Goal: Information Seeking & Learning: Learn about a topic

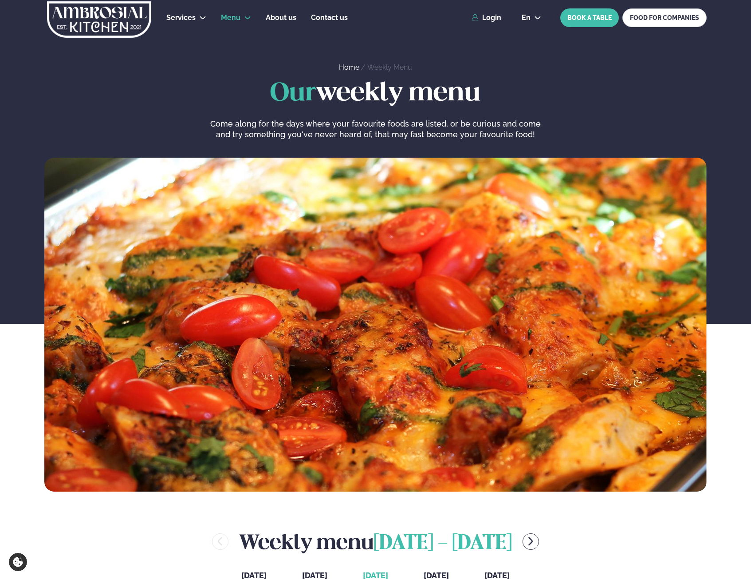
scroll to position [266, 0]
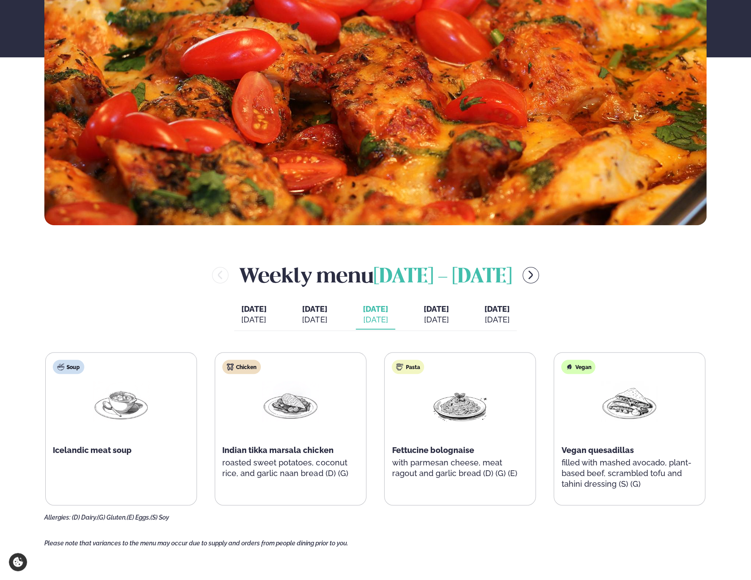
click at [536, 273] on icon "menu-btn-right" at bounding box center [531, 274] width 11 height 11
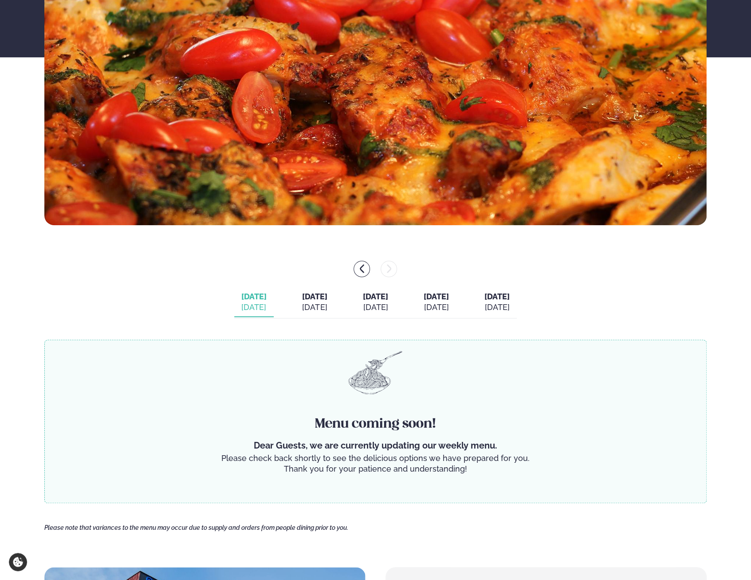
click at [306, 308] on div "[DATE]" at bounding box center [314, 307] width 25 height 11
click at [241, 312] on div "[DATE]" at bounding box center [253, 307] width 25 height 11
click at [302, 310] on div "[DATE]" at bounding box center [314, 307] width 25 height 11
click at [360, 273] on icon "menu-btn-left" at bounding box center [362, 268] width 11 height 11
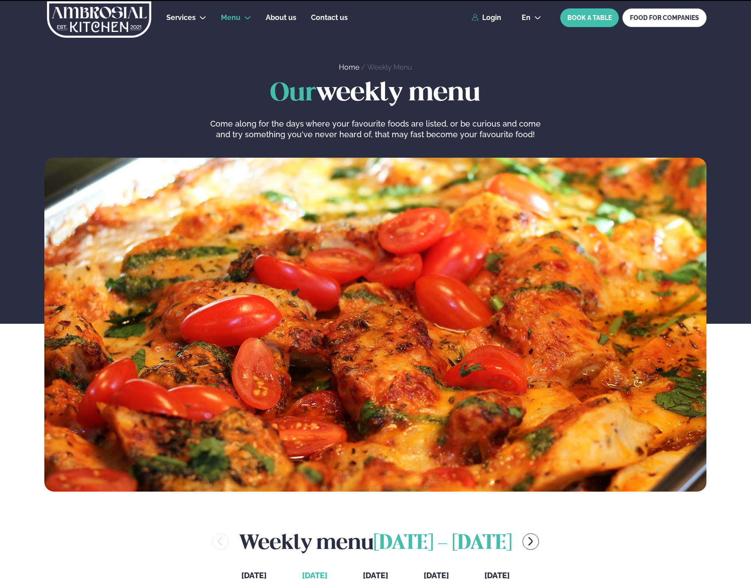
scroll to position [266, 0]
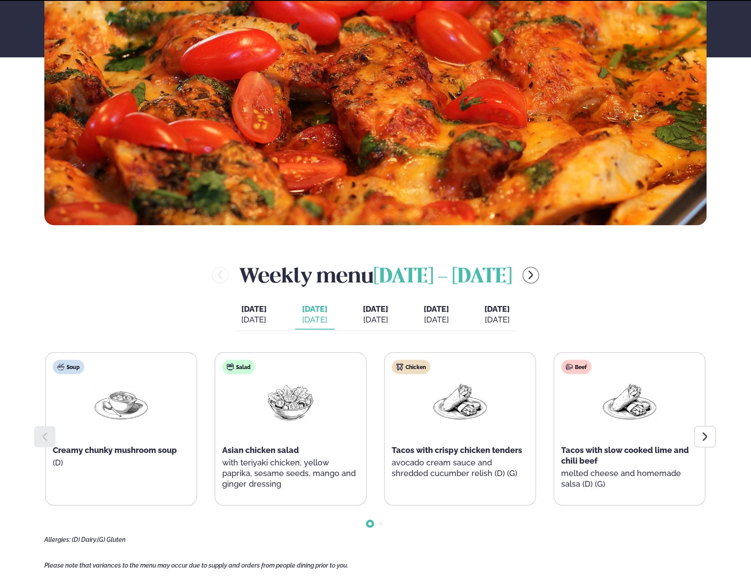
click at [539, 277] on button "menu-btn-right" at bounding box center [531, 275] width 16 height 16
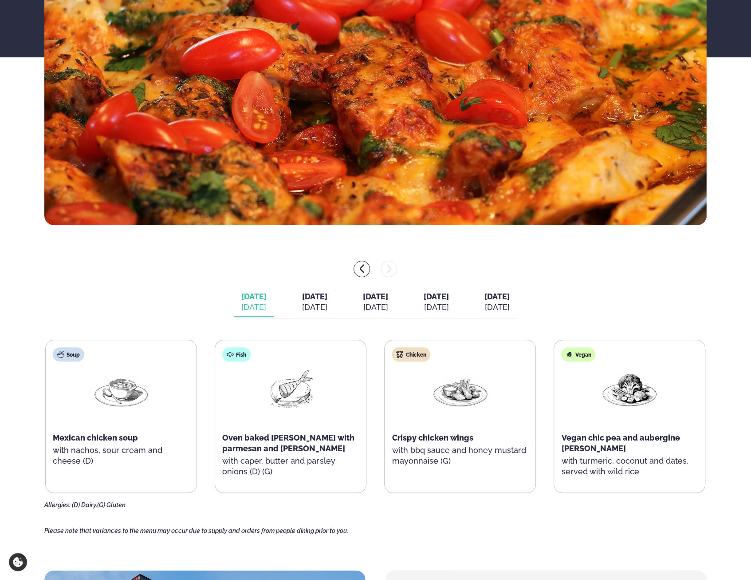
click at [302, 305] on div "[DATE]" at bounding box center [314, 307] width 25 height 11
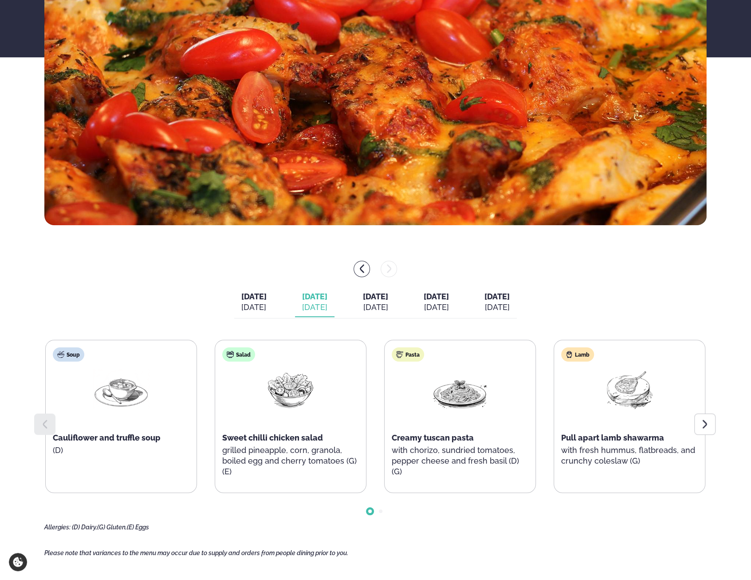
click at [703, 427] on icon at bounding box center [705, 424] width 4 height 8
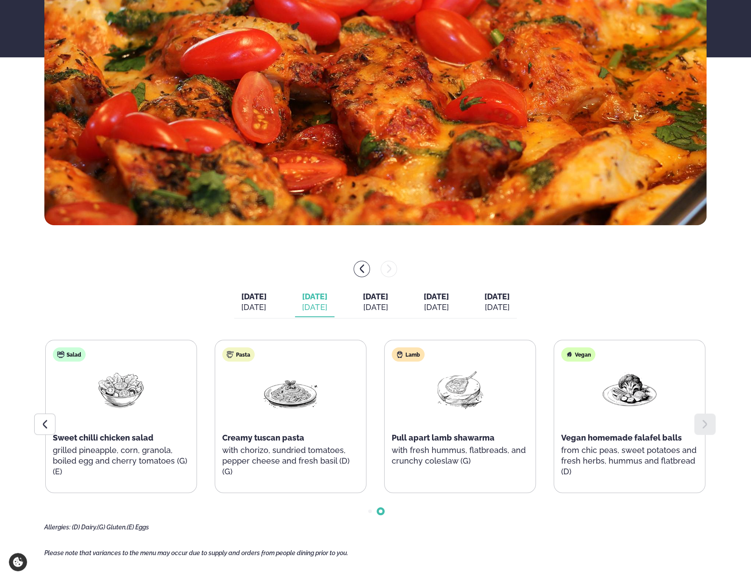
click at [29, 421] on main "Home / Weekly Menu Our weekly menu Come along for the days where your favourite…" at bounding box center [376, 412] width 716 height 1356
click at [52, 427] on div at bounding box center [44, 423] width 21 height 21
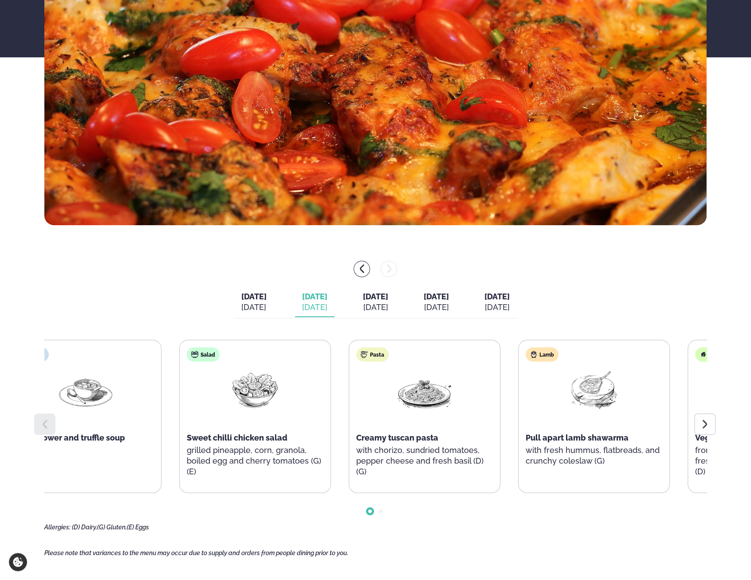
click at [407, 446] on p "with chorizo, sundried tomatoes, pepper cheese and fresh basil (D) (G)" at bounding box center [424, 461] width 137 height 32
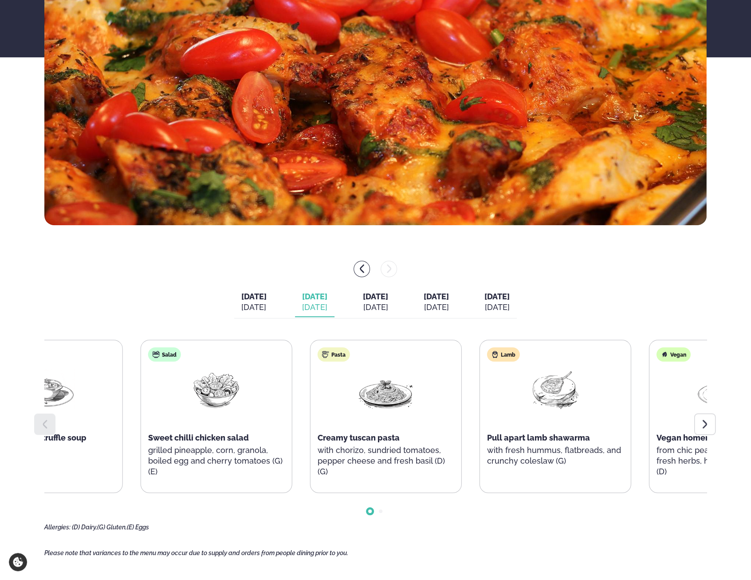
click at [66, 399] on div "Soup Cauliflower and truffle soup (D) Salad Sweet chilli chicken salad grilled …" at bounding box center [301, 416] width 661 height 153
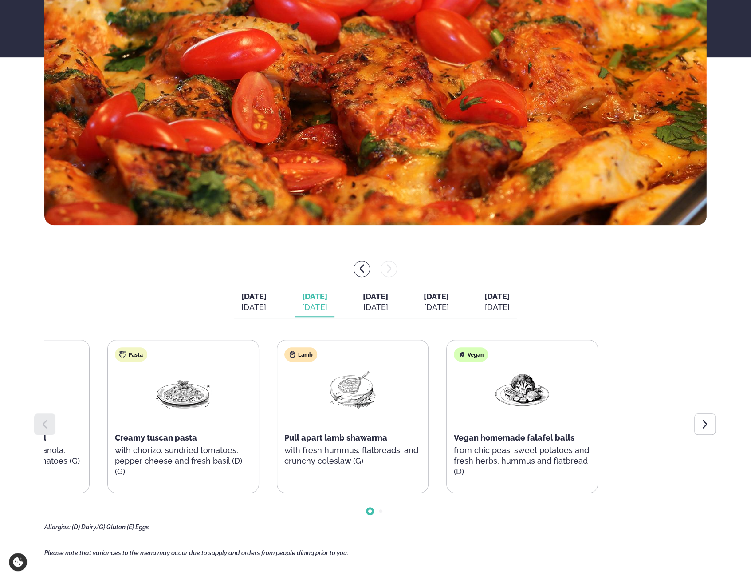
click at [0, 324] on html "About cookies on this site We use cookies to collect and analyse information on…" at bounding box center [375, 501] width 751 height 1535
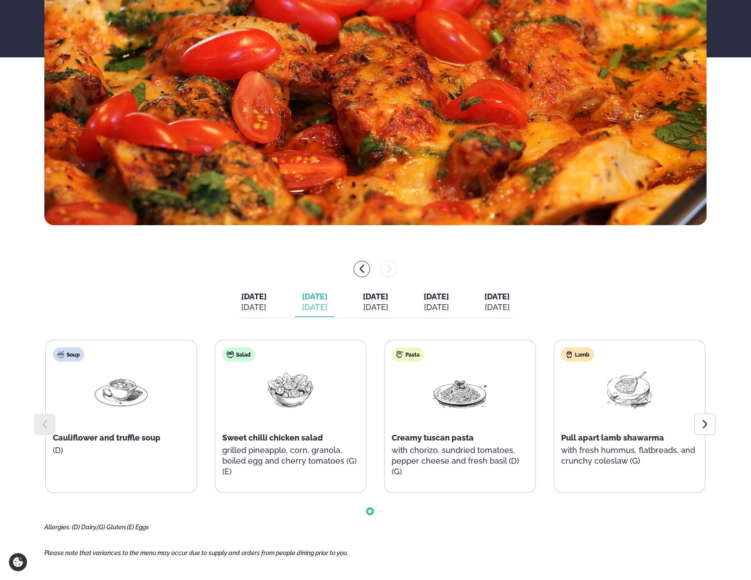
click at [708, 426] on icon at bounding box center [705, 424] width 11 height 11
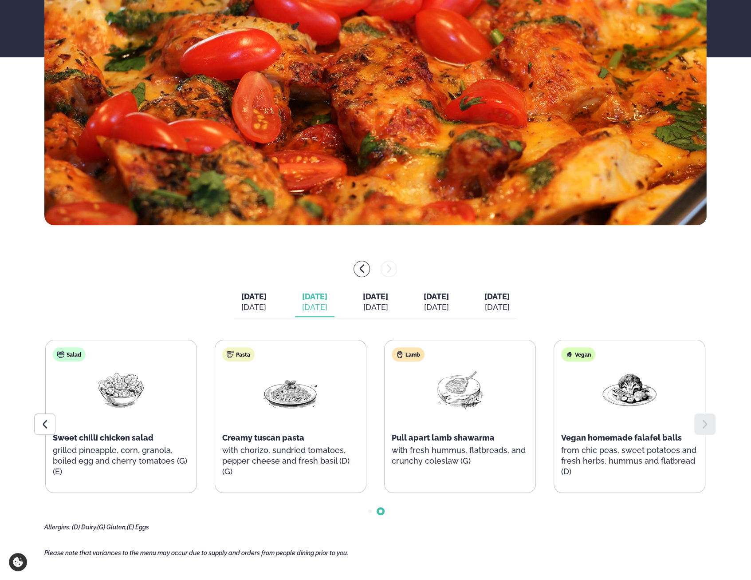
click at [241, 307] on div "[DATE]" at bounding box center [253, 307] width 25 height 11
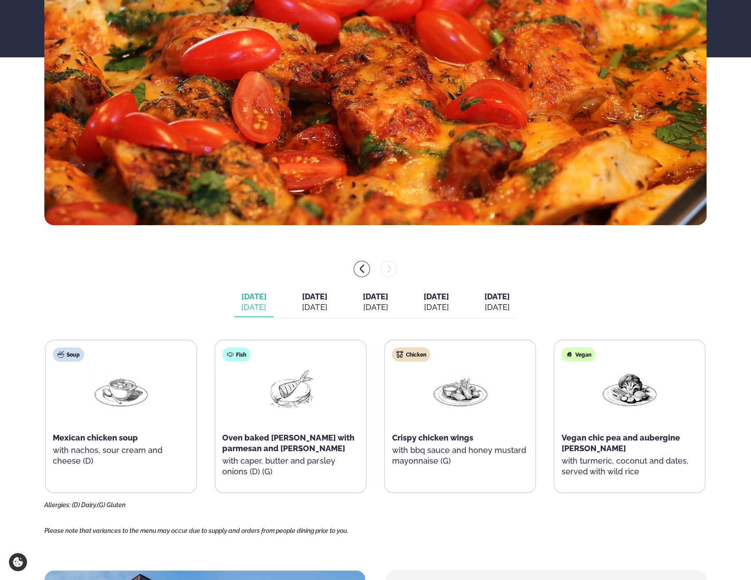
click at [365, 273] on icon "menu-btn-left" at bounding box center [362, 268] width 11 height 11
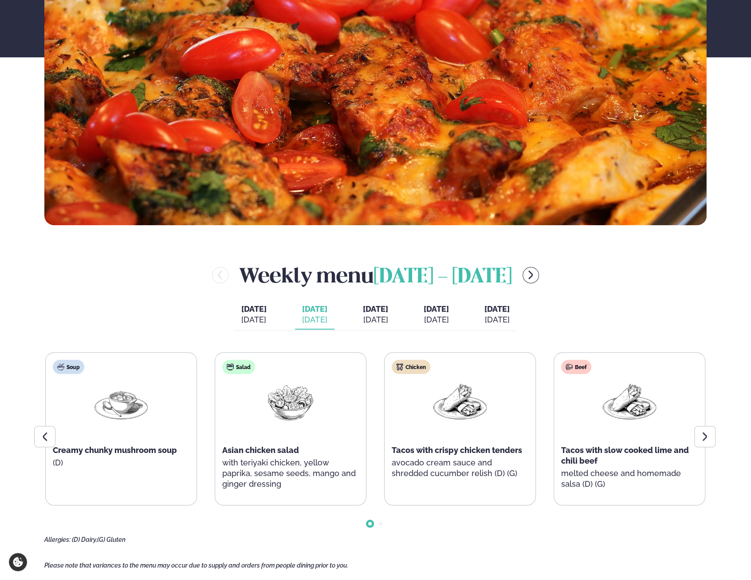
click at [373, 314] on div "[DATE]" at bounding box center [375, 319] width 25 height 11
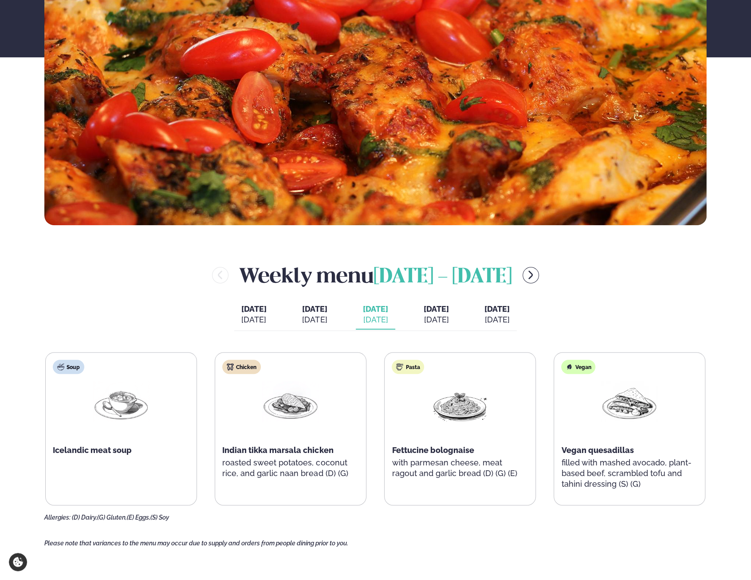
click at [439, 320] on div "[DATE]" at bounding box center [436, 319] width 25 height 11
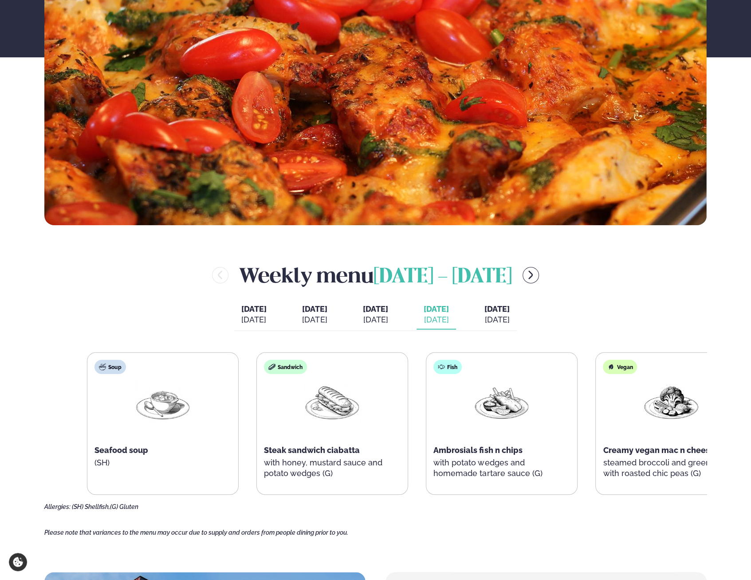
click at [536, 434] on div "Fish Ambrosials fish n chips with potato wedges and homemade tartare sauce (G)" at bounding box center [502, 423] width 151 height 142
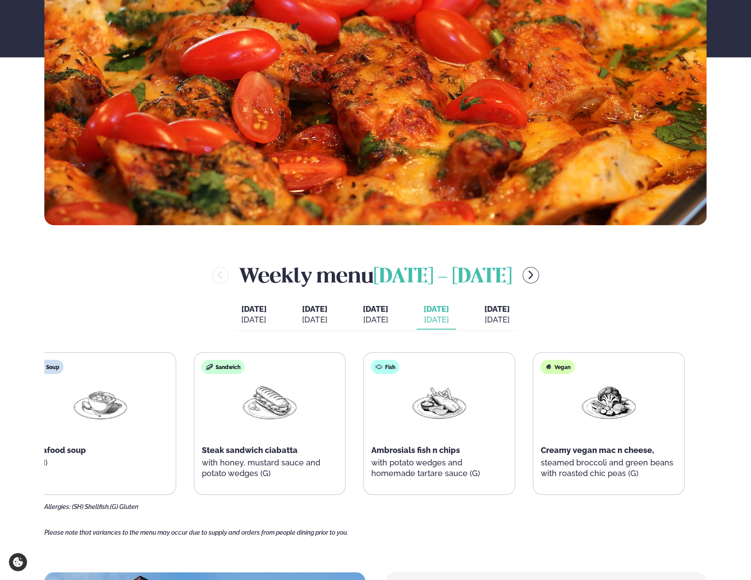
click at [534, 434] on div "Vegan Creamy vegan mac n cheese, steamed broccoli and green beans with roasted …" at bounding box center [609, 423] width 151 height 142
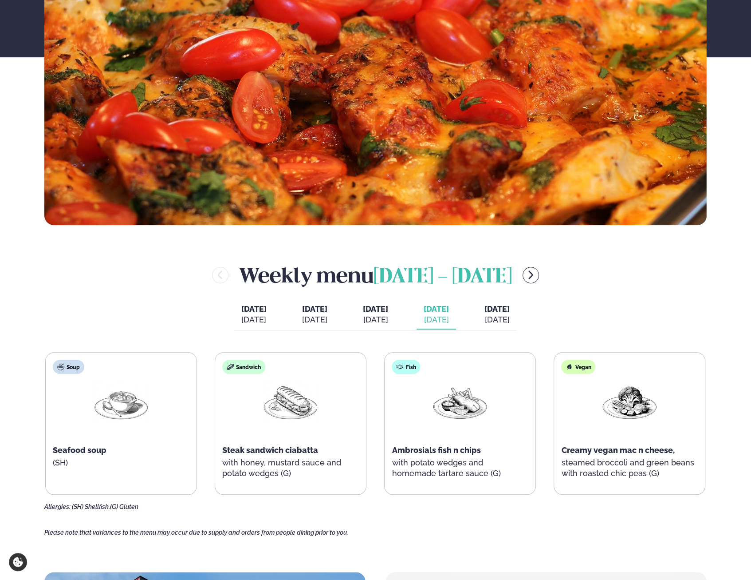
click at [510, 320] on div "[DATE]" at bounding box center [497, 319] width 25 height 11
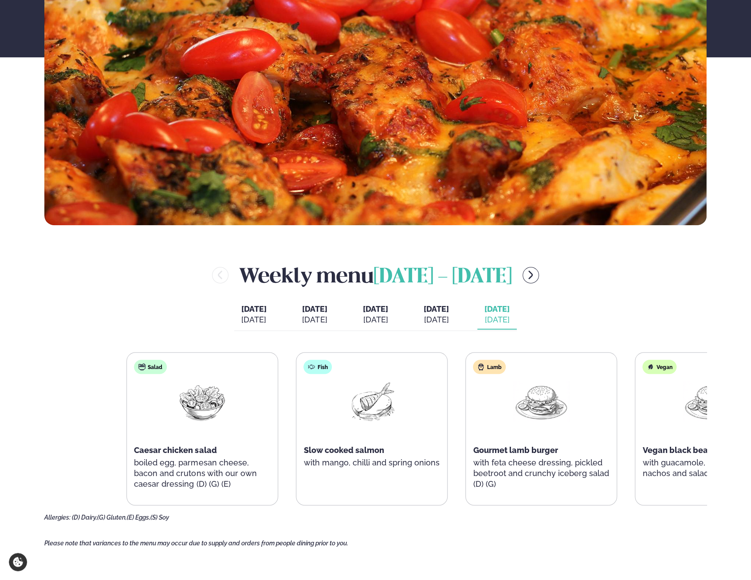
click at [478, 459] on div "Salad Caesar chicken salad boiled egg, parmesan cheese, bacon and crutons with …" at bounding box center [457, 428] width 660 height 153
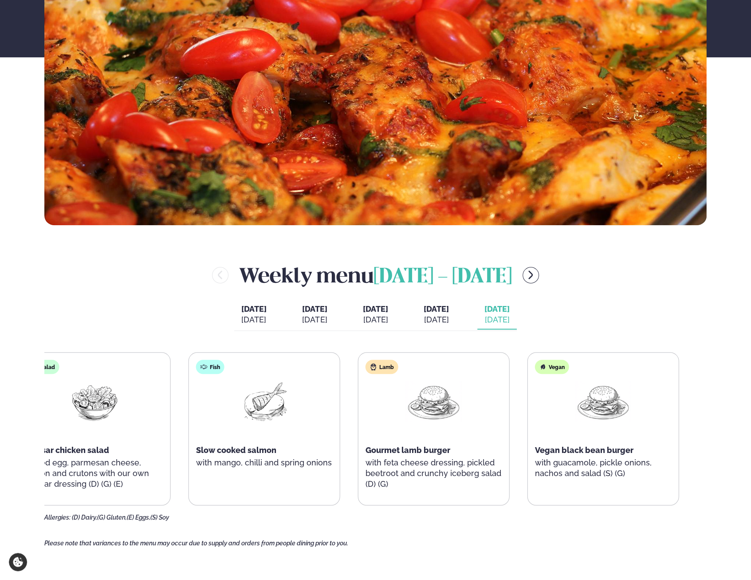
click at [361, 482] on div "Salad Caesar chicken salad boiled egg, parmesan cheese, bacon and crutons with …" at bounding box center [349, 428] width 660 height 153
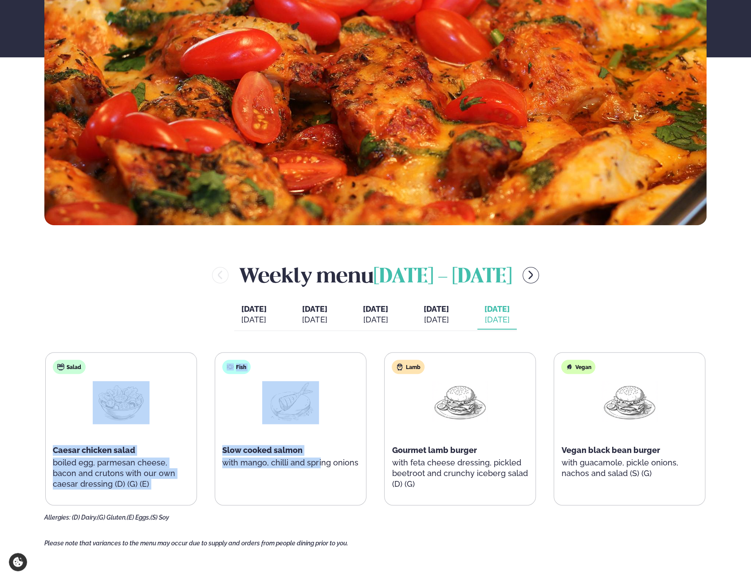
drag, startPoint x: 202, startPoint y: 343, endPoint x: 320, endPoint y: 495, distance: 192.1
click at [320, 495] on div "Weekly menu [DATE] - [DATE] [DATE] [DATE] [DATE] [PERSON_NAME]. [DATE] [DATE] […" at bounding box center [375, 391] width 663 height 261
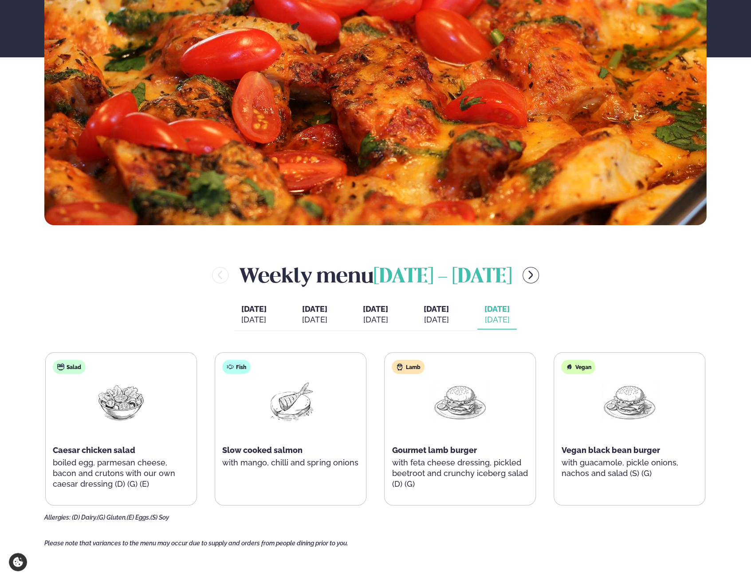
drag, startPoint x: 320, startPoint y: 495, endPoint x: 360, endPoint y: 519, distance: 46.8
click at [360, 519] on div "Allergies: (D) Dairy, (G) Gluten, (E) Eggs, (S) Soy" at bounding box center [375, 517] width 663 height 7
click at [376, 319] on div "[DATE]" at bounding box center [375, 319] width 25 height 11
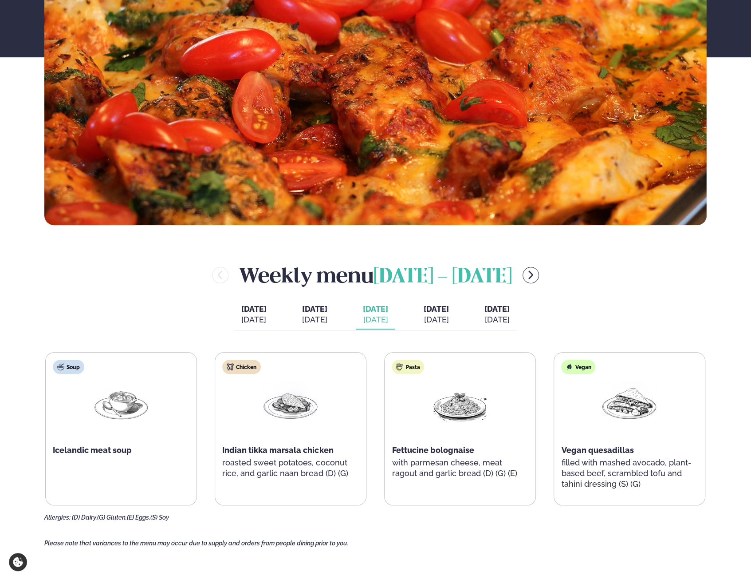
click at [312, 319] on div "[DATE]" at bounding box center [314, 319] width 25 height 11
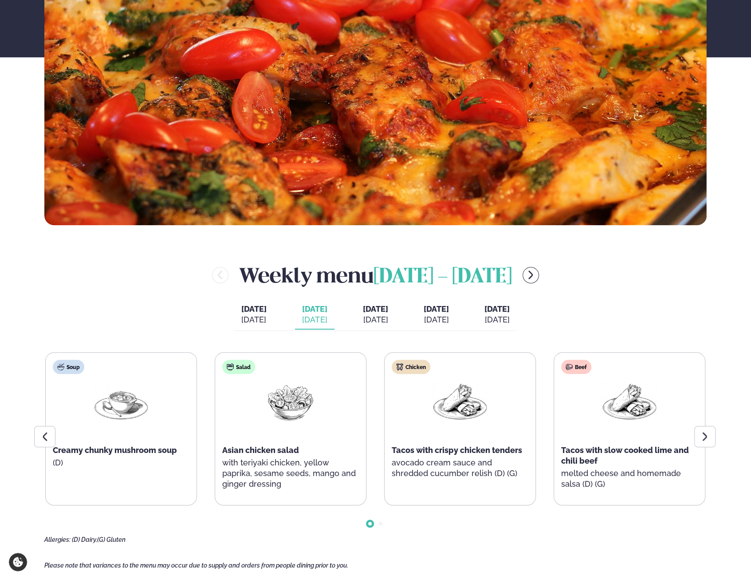
click at [373, 312] on span "[DATE]" at bounding box center [375, 308] width 25 height 9
